Goal: Find contact information: Find contact information

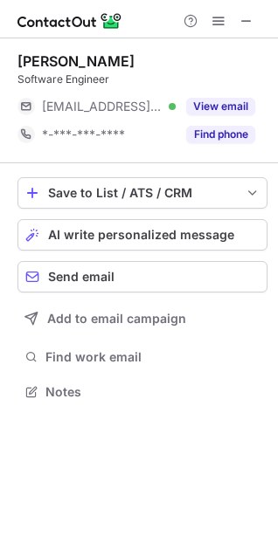
scroll to position [380, 278]
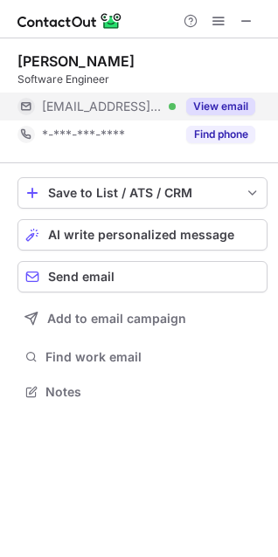
click at [249, 102] on button "View email" at bounding box center [220, 106] width 69 height 17
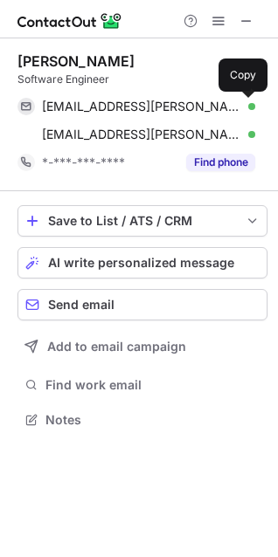
scroll to position [408, 278]
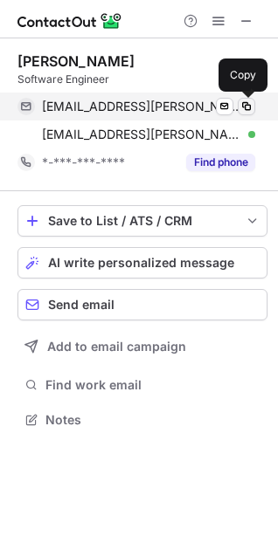
click at [252, 105] on span at bounding box center [246, 107] width 14 height 14
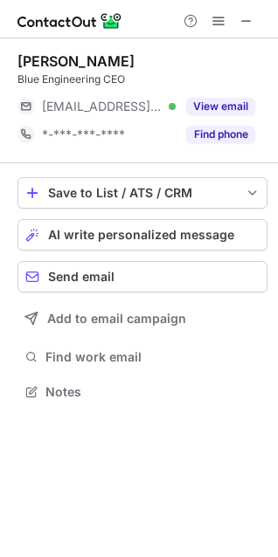
scroll to position [380, 278]
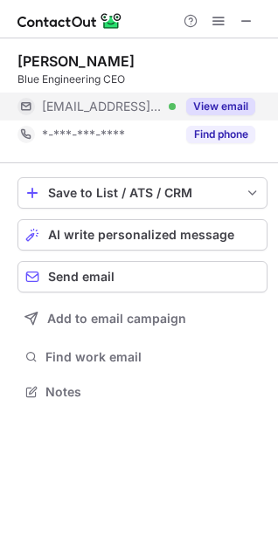
click at [238, 107] on button "View email" at bounding box center [220, 106] width 69 height 17
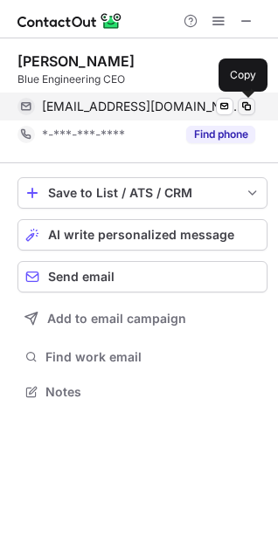
click at [248, 107] on span at bounding box center [246, 107] width 14 height 14
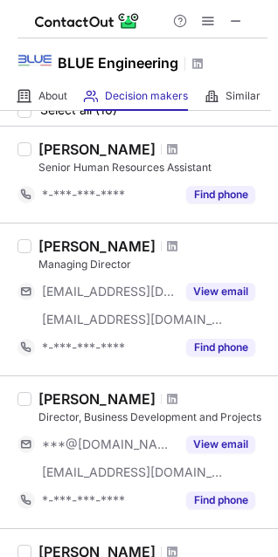
scroll to position [87, 0]
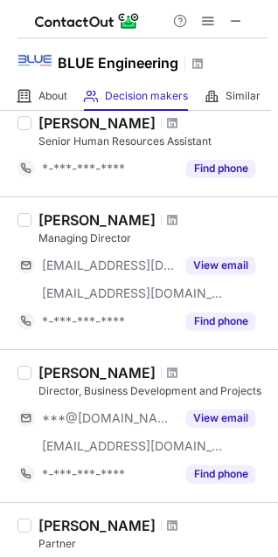
click at [77, 219] on div "Jeroen Rondeel" at bounding box center [96, 219] width 117 height 17
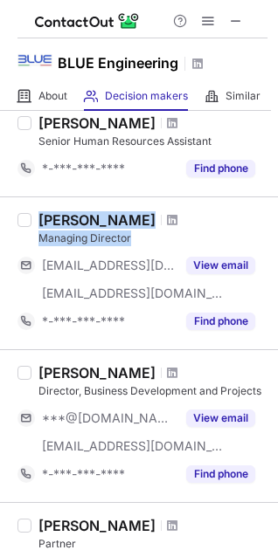
drag, startPoint x: 77, startPoint y: 219, endPoint x: 114, endPoint y: 231, distance: 38.4
click at [114, 231] on div "Jeroen Rondeel Managing Director" at bounding box center [152, 228] width 229 height 35
copy div "Jeroen Rondeel Managing Director"
click at [167, 219] on span at bounding box center [172, 220] width 10 height 14
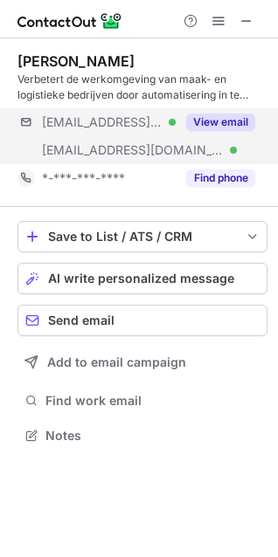
scroll to position [424, 278]
click at [220, 126] on button "View email" at bounding box center [220, 122] width 69 height 17
click at [220, 115] on div "***@home.nl" at bounding box center [148, 122] width 213 height 16
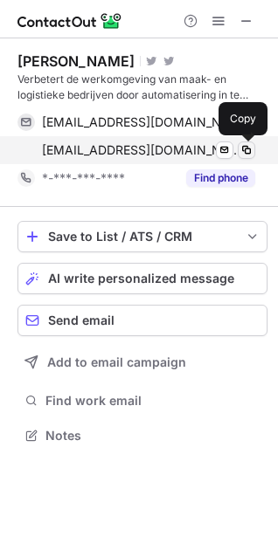
click at [245, 151] on span at bounding box center [246, 150] width 14 height 14
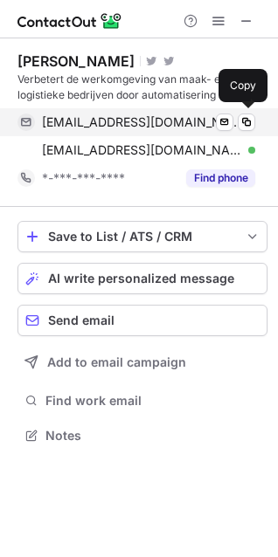
click at [252, 125] on span at bounding box center [246, 122] width 14 height 14
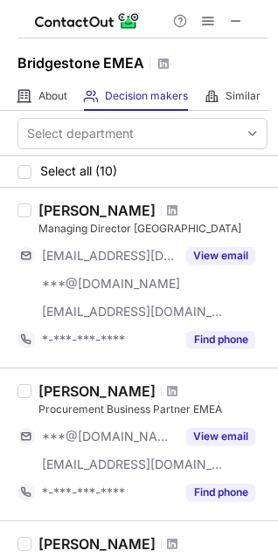
click at [66, 210] on div "[PERSON_NAME]" at bounding box center [96, 210] width 117 height 17
drag, startPoint x: 66, startPoint y: 210, endPoint x: 123, endPoint y: 214, distance: 56.9
click at [123, 214] on div "[PERSON_NAME]" at bounding box center [96, 210] width 117 height 17
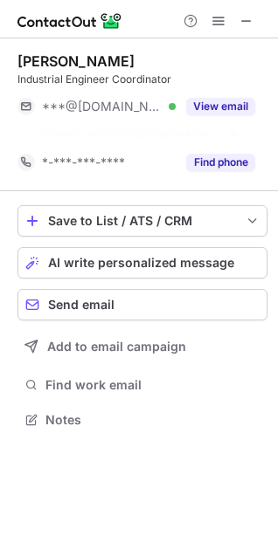
scroll to position [380, 278]
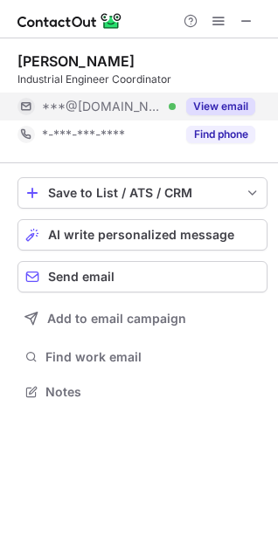
click at [231, 102] on button "View email" at bounding box center [220, 106] width 69 height 17
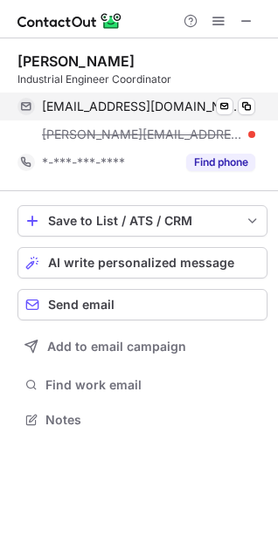
scroll to position [408, 278]
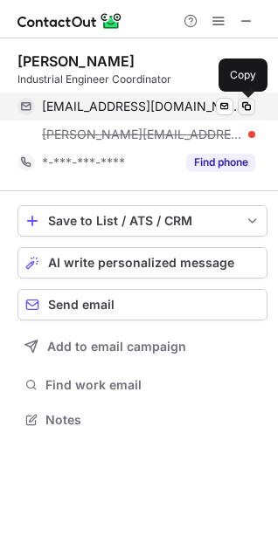
click at [243, 107] on span at bounding box center [246, 107] width 14 height 14
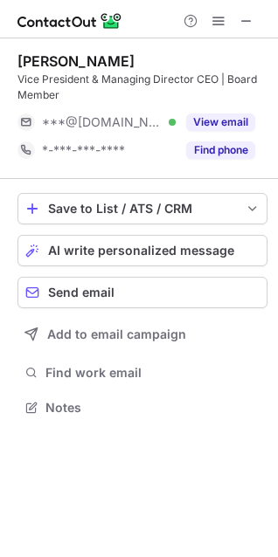
scroll to position [396, 278]
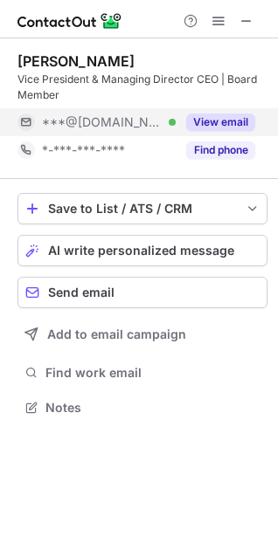
click at [231, 129] on button "View email" at bounding box center [220, 122] width 69 height 17
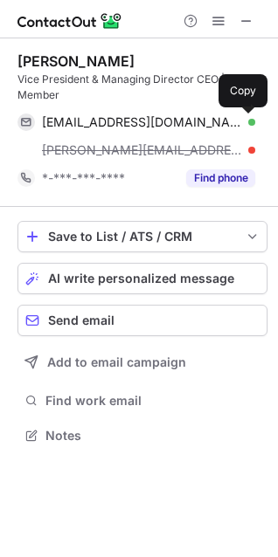
scroll to position [424, 278]
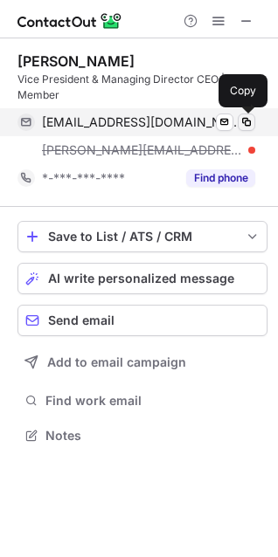
click at [250, 124] on span at bounding box center [246, 122] width 14 height 14
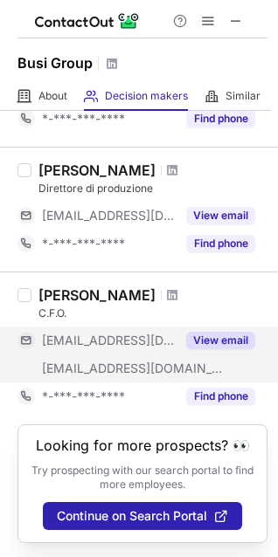
scroll to position [525, 0]
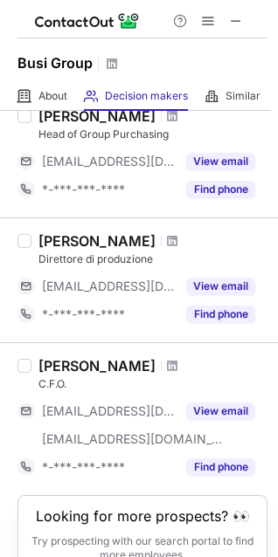
click at [64, 241] on div "Francesco Garda" at bounding box center [96, 240] width 117 height 17
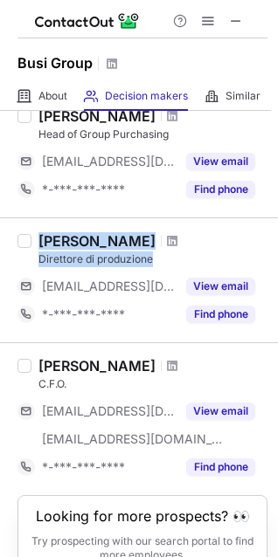
drag, startPoint x: 64, startPoint y: 241, endPoint x: 123, endPoint y: 255, distance: 61.0
click at [123, 255] on div "Francesco Garda Direttore di produzione" at bounding box center [152, 249] width 229 height 35
copy div "Francesco Garda Direttore di produzione"
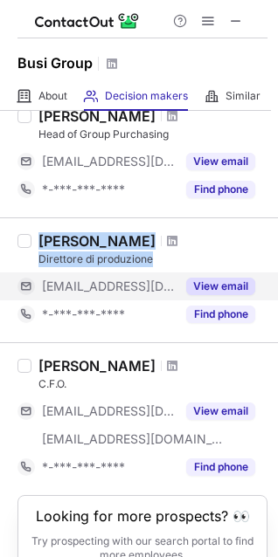
click at [221, 284] on button "View email" at bounding box center [220, 286] width 69 height 17
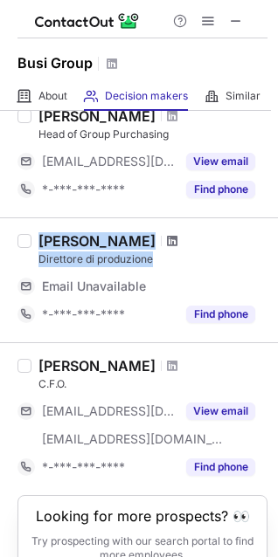
click at [173, 240] on span at bounding box center [172, 241] width 10 height 14
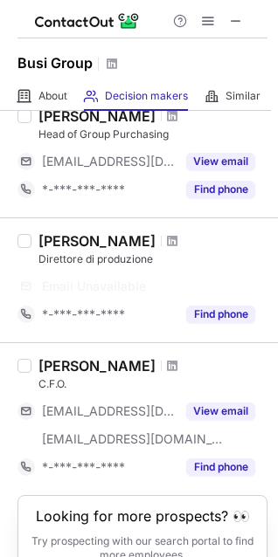
click at [66, 369] on div "Cristian Pasini" at bounding box center [96, 365] width 117 height 17
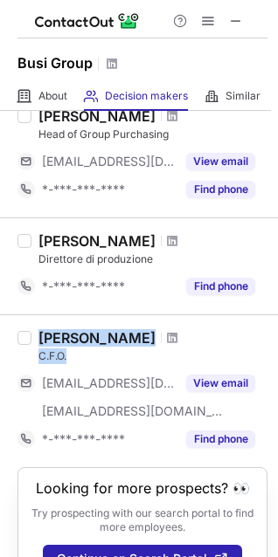
drag, startPoint x: 83, startPoint y: 369, endPoint x: 63, endPoint y: 351, distance: 27.2
click at [63, 351] on div "Cristian Pasini C.F.O." at bounding box center [152, 346] width 229 height 35
click at [167, 335] on span at bounding box center [172, 338] width 10 height 14
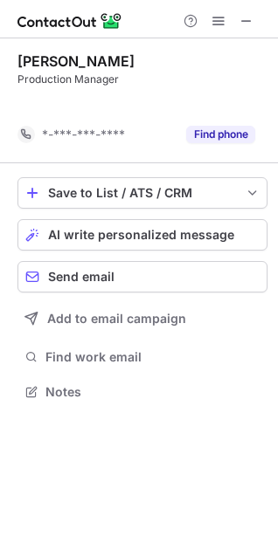
scroll to position [352, 278]
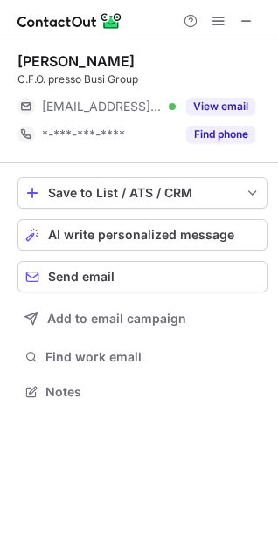
scroll to position [380, 278]
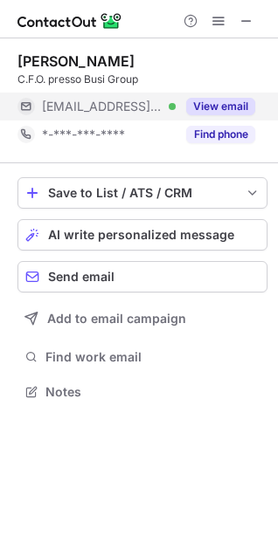
click at [204, 101] on button "View email" at bounding box center [220, 106] width 69 height 17
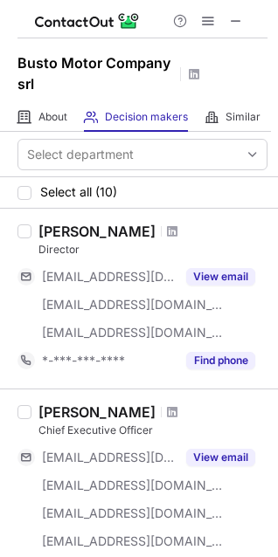
click at [52, 232] on div "[PERSON_NAME]" at bounding box center [96, 231] width 117 height 17
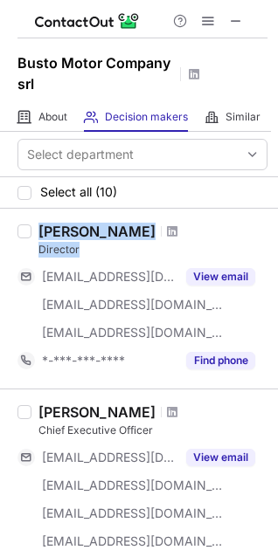
drag, startPoint x: 52, startPoint y: 232, endPoint x: 58, endPoint y: 240, distance: 9.4
click at [58, 240] on div "[PERSON_NAME] Director" at bounding box center [152, 240] width 229 height 35
copy div "[PERSON_NAME] Director"
click at [167, 230] on span at bounding box center [172, 231] width 10 height 14
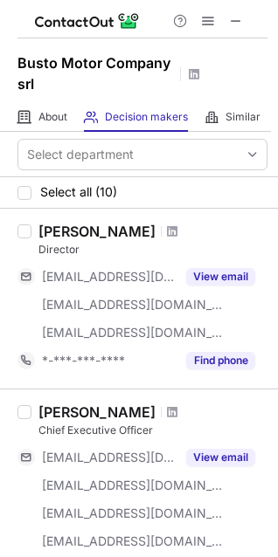
scroll to position [175, 0]
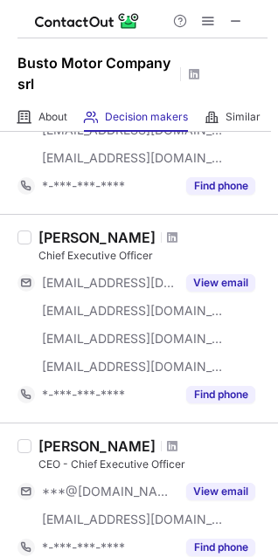
click at [53, 236] on div "[PERSON_NAME]" at bounding box center [96, 237] width 117 height 17
drag, startPoint x: 53, startPoint y: 250, endPoint x: 144, endPoint y: 254, distance: 90.9
click at [144, 254] on div "[PERSON_NAME] Chief Executive Officer" at bounding box center [152, 246] width 229 height 35
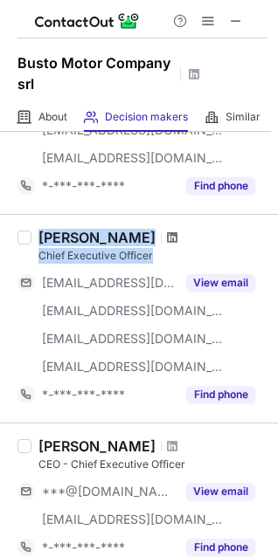
click at [177, 237] on span at bounding box center [172, 238] width 10 height 14
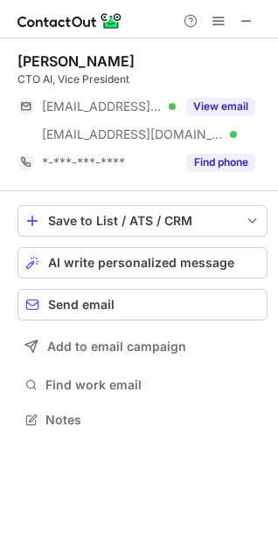
scroll to position [408, 278]
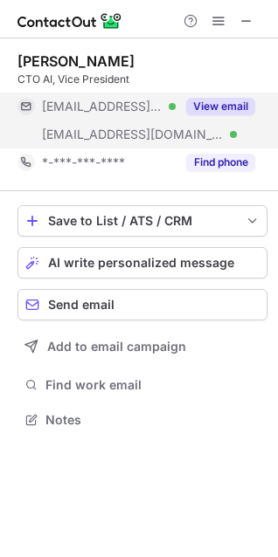
click at [197, 107] on button "View email" at bounding box center [220, 106] width 69 height 17
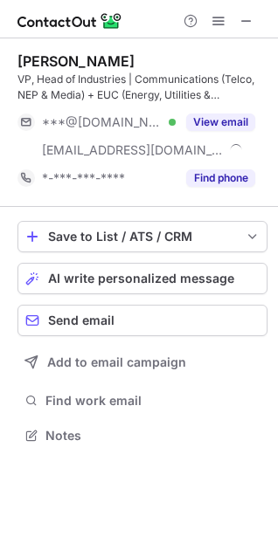
scroll to position [424, 278]
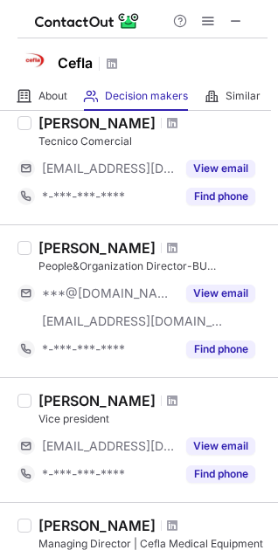
scroll to position [1168, 0]
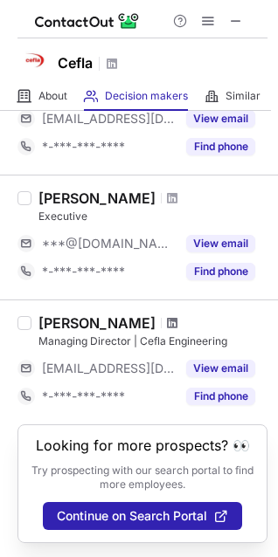
click at [167, 316] on span at bounding box center [172, 323] width 10 height 14
click at [59, 314] on div "[PERSON_NAME]" at bounding box center [96, 322] width 117 height 17
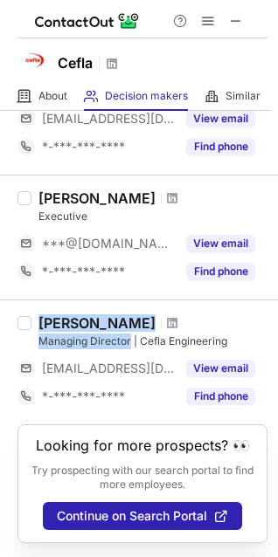
drag, startPoint x: 59, startPoint y: 307, endPoint x: 93, endPoint y: 319, distance: 35.4
click at [93, 319] on div "Massimo Milani Managing Director | Cefla Engineering" at bounding box center [152, 331] width 229 height 35
copy div "Massimo Milani Managing Director"
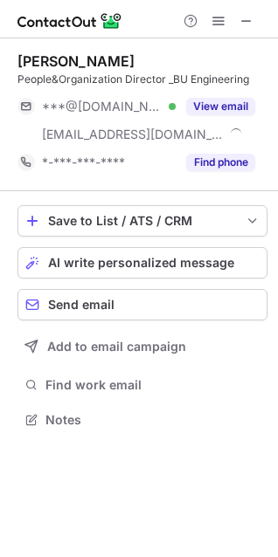
scroll to position [408, 278]
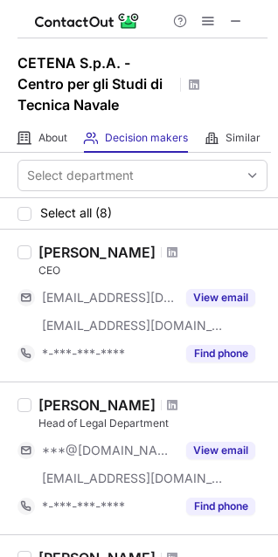
click at [51, 252] on div "[PERSON_NAME]" at bounding box center [96, 252] width 117 height 17
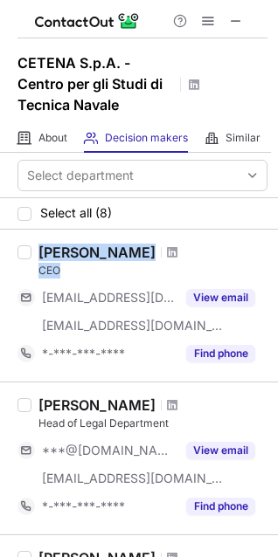
drag, startPoint x: 51, startPoint y: 252, endPoint x: 55, endPoint y: 268, distance: 17.2
click at [55, 268] on div "[PERSON_NAME] CEO" at bounding box center [152, 261] width 229 height 35
copy div "[PERSON_NAME] CEO"
click at [177, 253] on span at bounding box center [172, 252] width 10 height 14
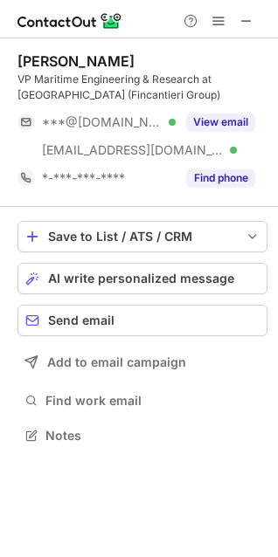
scroll to position [424, 278]
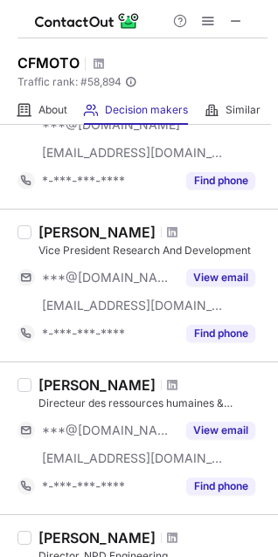
scroll to position [1135, 0]
